Goal: Task Accomplishment & Management: Manage account settings

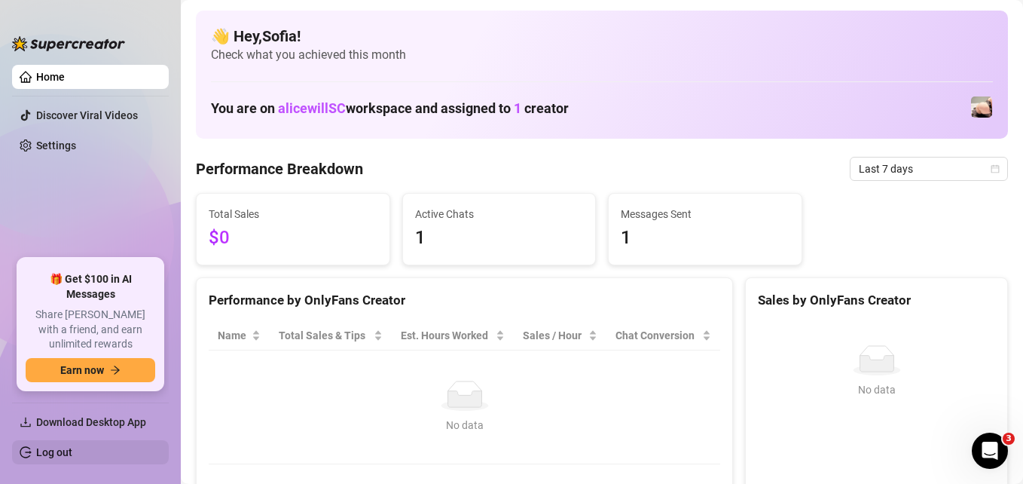
click at [57, 457] on link "Log out" at bounding box center [54, 452] width 36 height 12
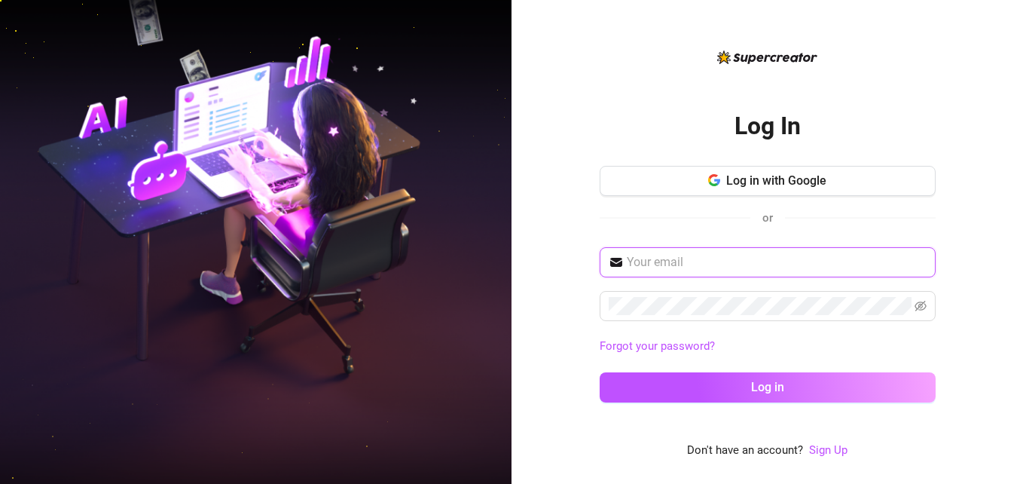
click at [662, 267] on input "text" at bounding box center [777, 262] width 300 height 18
type input "[EMAIL_ADDRESS][DOMAIN_NAME]"
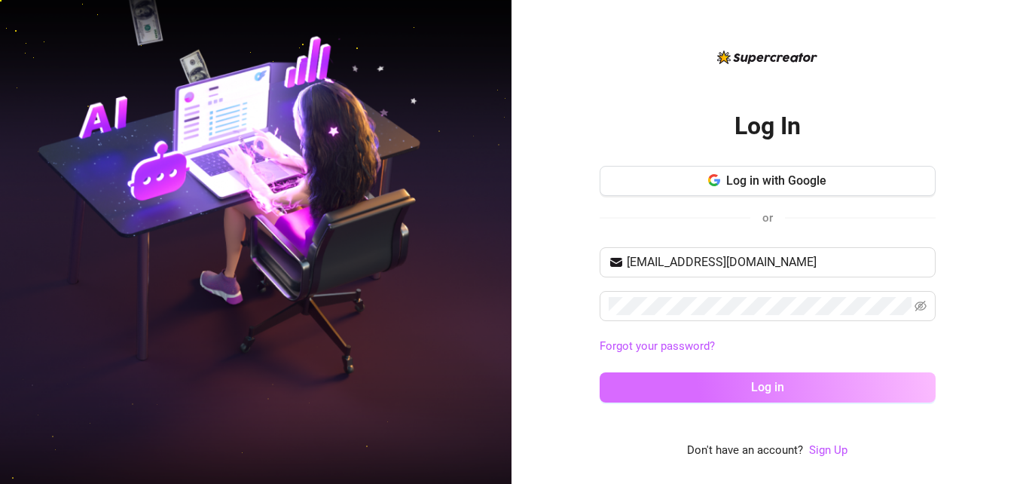
click at [685, 384] on button "Log in" at bounding box center [768, 387] width 336 height 30
